Goal: Task Accomplishment & Management: Use online tool/utility

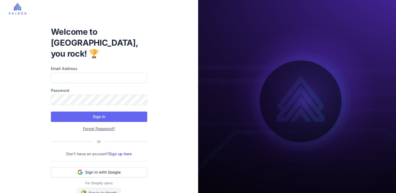
click at [109, 188] on link "Sign in via Shopify" at bounding box center [99, 193] width 44 height 10
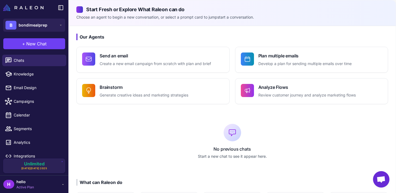
click at [49, 185] on div "H hello Active Plan" at bounding box center [34, 184] width 62 height 11
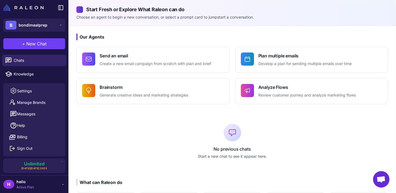
click at [49, 185] on div "H hello Active Plan" at bounding box center [34, 184] width 62 height 11
